Goal: Check status

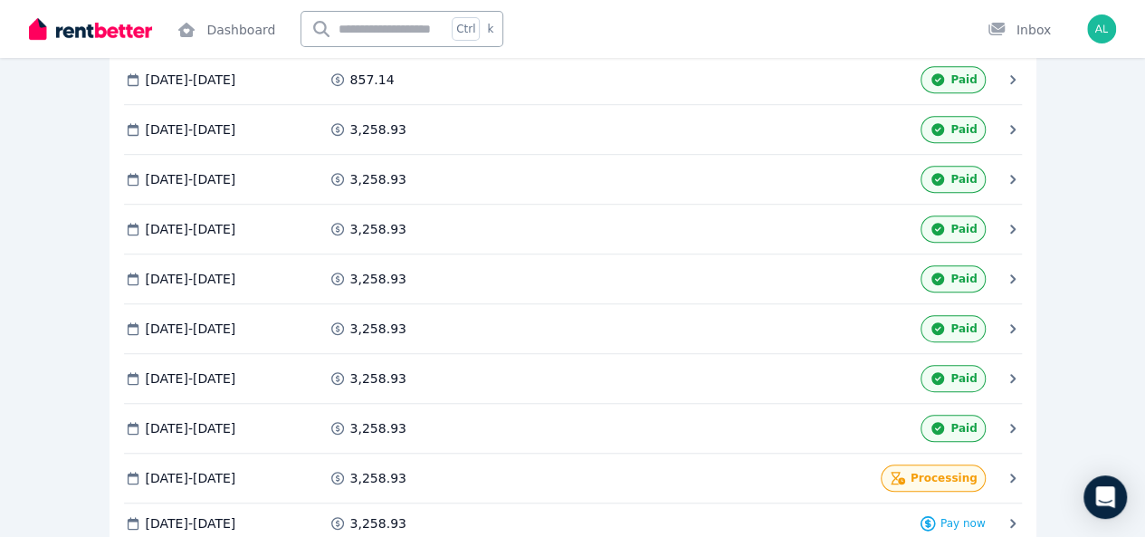
scroll to position [663, 0]
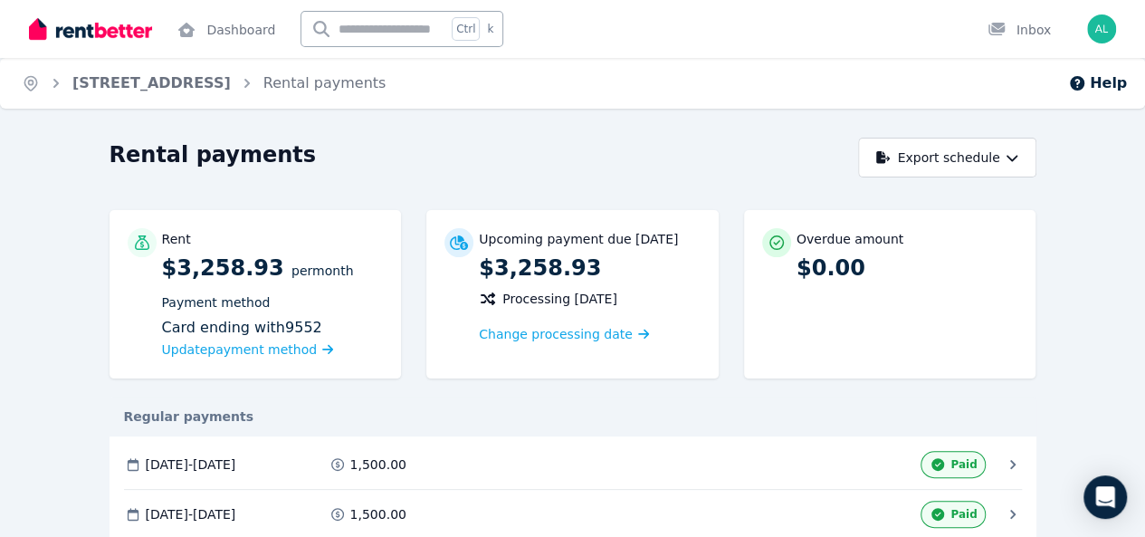
scroll to position [663, 0]
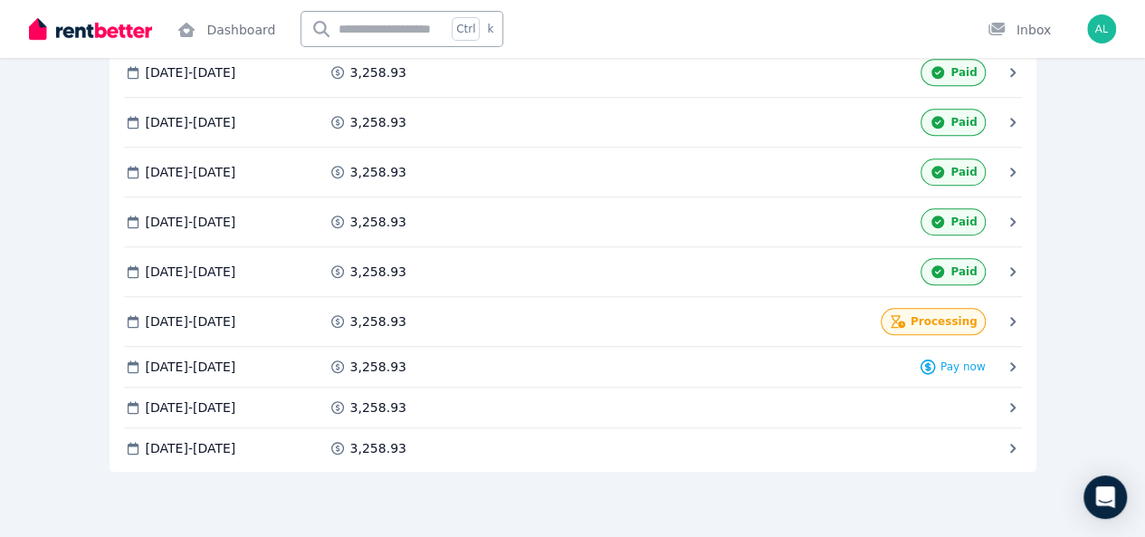
scroll to position [663, 0]
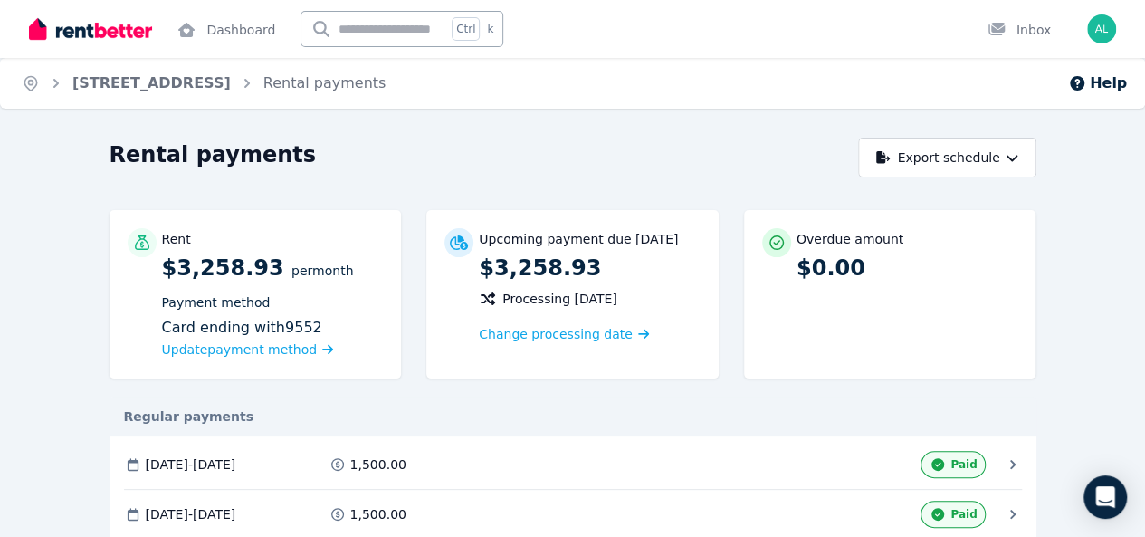
click at [863, 132] on div "Home 16/62 Bronte St, East Perth Rental payments Help Rental payments Export sc…" at bounding box center [572, 268] width 1145 height 537
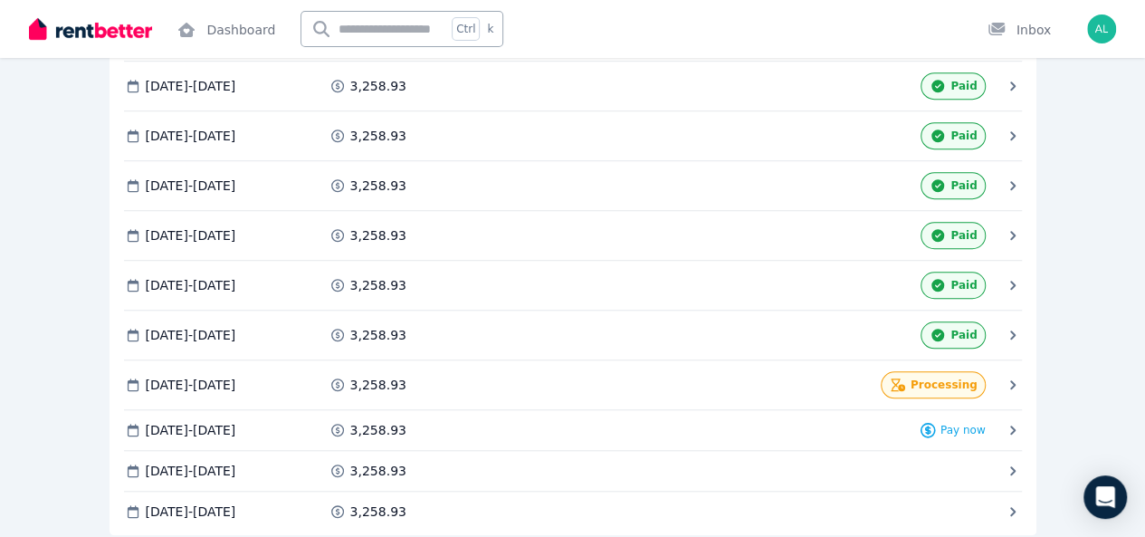
scroll to position [663, 0]
